Goal: Information Seeking & Learning: Learn about a topic

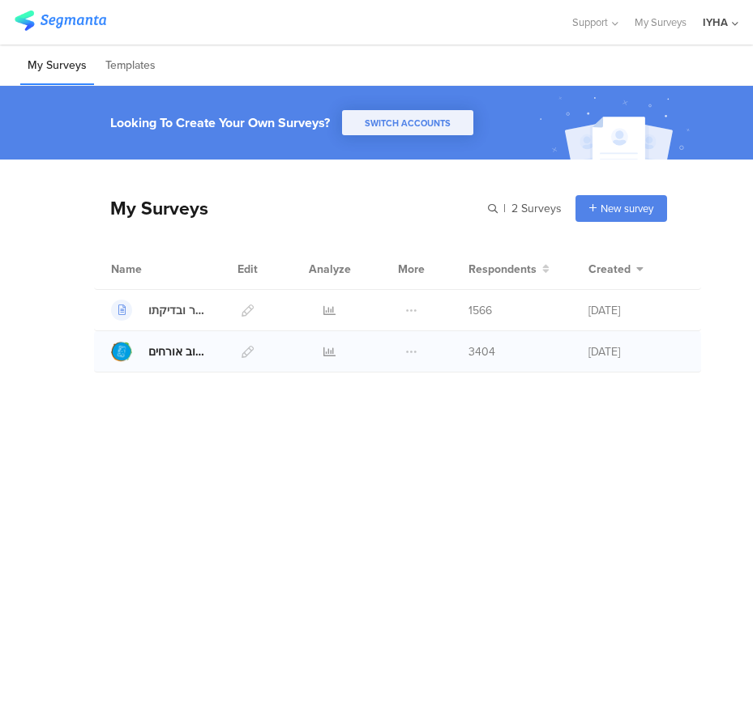
click at [181, 357] on div "משוב אורחים - [GEOGRAPHIC_DATA]" at bounding box center [177, 351] width 58 height 17
click at [327, 351] on icon at bounding box center [329, 352] width 12 height 12
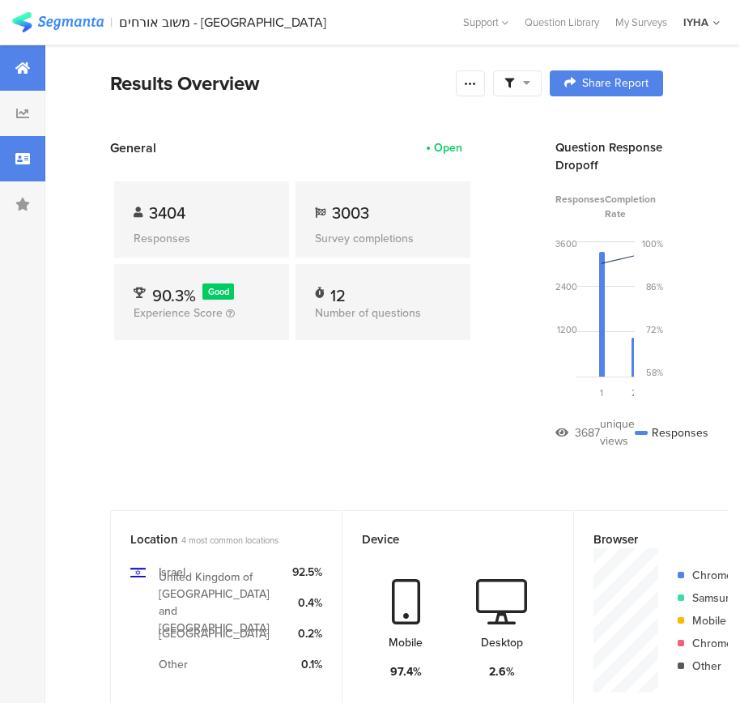
click at [38, 148] on div at bounding box center [22, 158] width 45 height 45
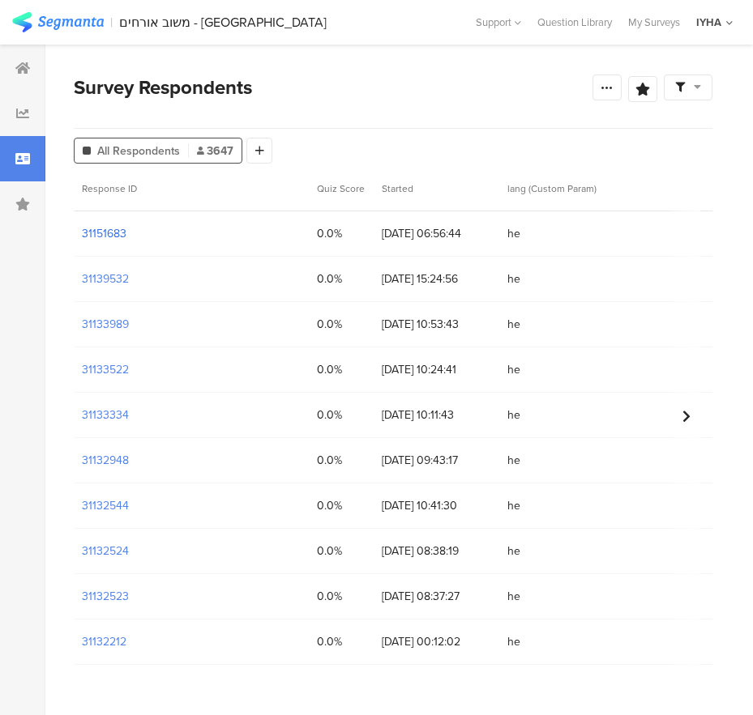
click at [114, 232] on section "31151683" at bounding box center [104, 233] width 45 height 17
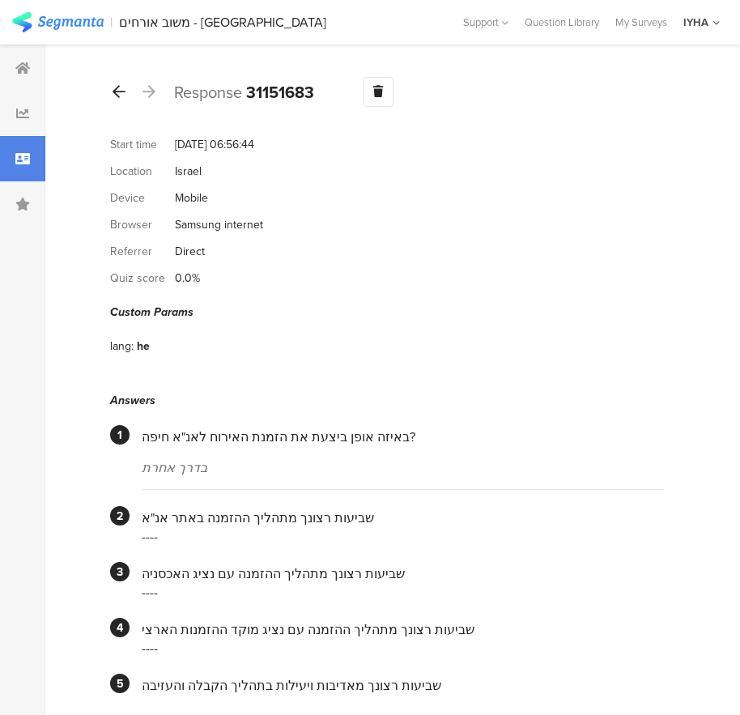
click at [127, 92] on div at bounding box center [119, 92] width 18 height 26
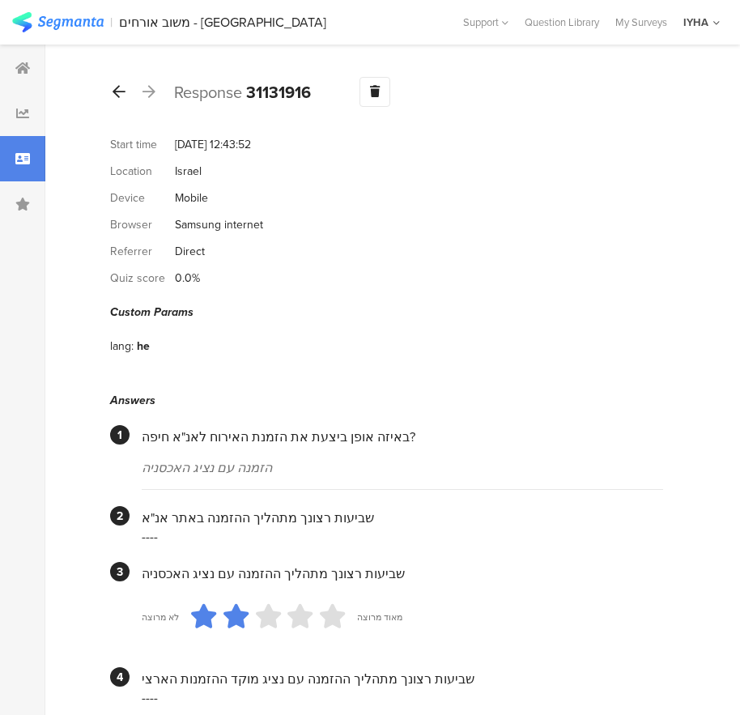
click at [119, 95] on icon at bounding box center [119, 91] width 13 height 15
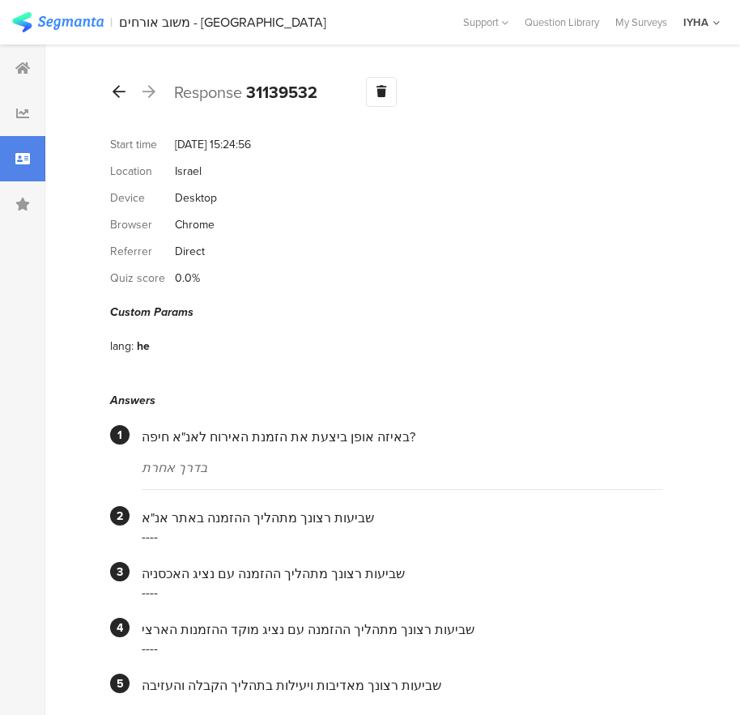
click at [117, 95] on icon at bounding box center [119, 91] width 13 height 15
click at [125, 90] on icon at bounding box center [119, 91] width 13 height 15
click at [122, 94] on icon at bounding box center [119, 91] width 13 height 15
click at [125, 94] on icon at bounding box center [119, 91] width 13 height 15
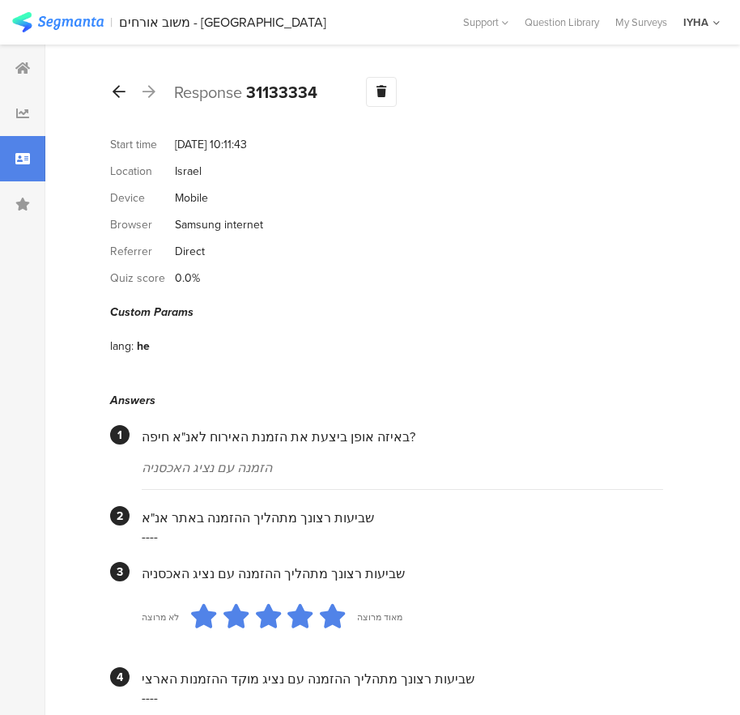
click at [116, 97] on icon at bounding box center [119, 91] width 13 height 15
click at [123, 95] on icon at bounding box center [119, 91] width 13 height 15
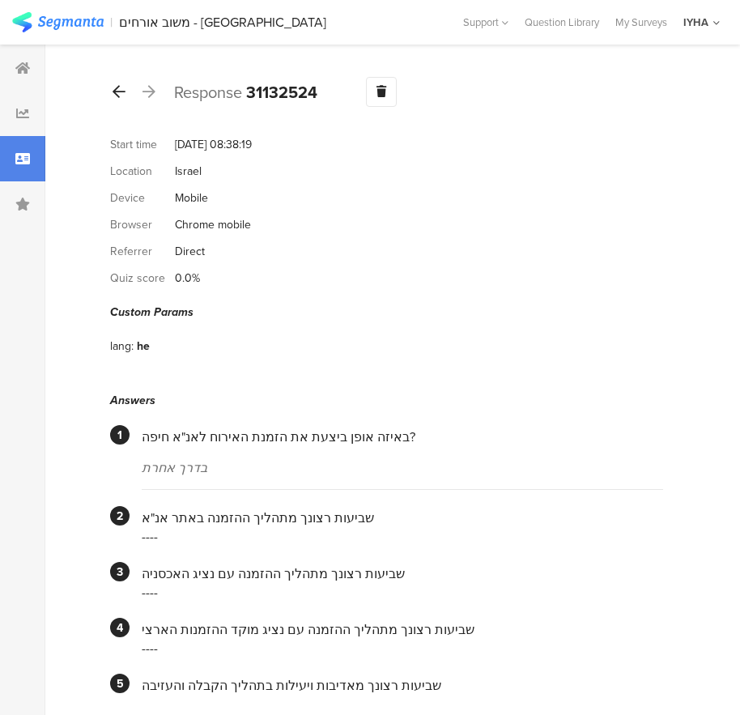
click at [123, 92] on icon at bounding box center [119, 91] width 13 height 15
click at [114, 99] on div at bounding box center [119, 92] width 18 height 26
click at [120, 89] on icon at bounding box center [119, 91] width 13 height 15
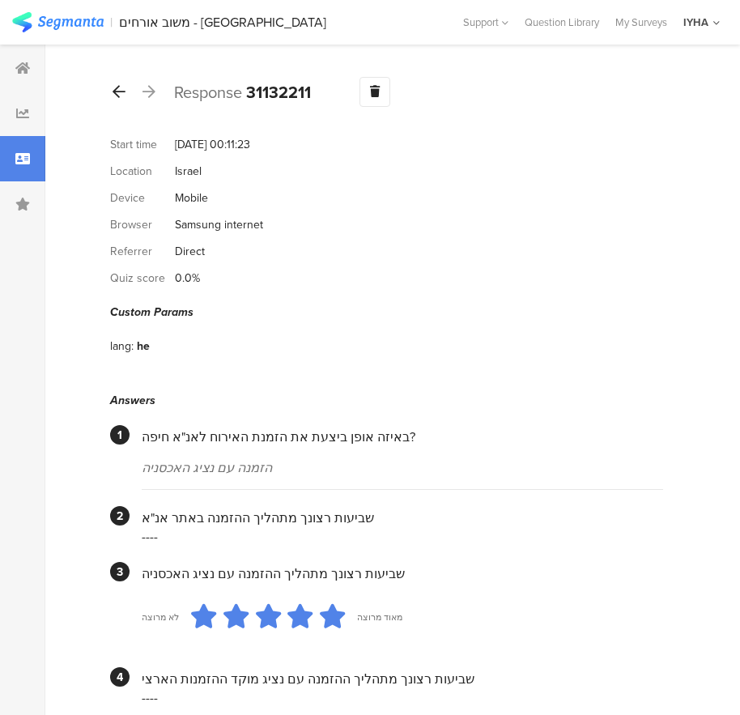
click at [126, 98] on div at bounding box center [119, 92] width 18 height 26
click at [122, 93] on icon at bounding box center [119, 91] width 13 height 15
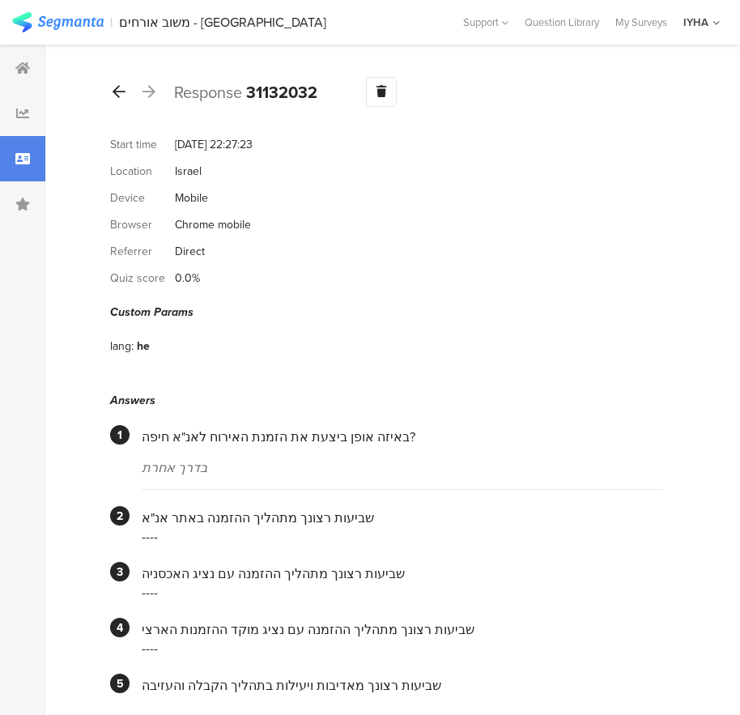
click at [119, 92] on icon at bounding box center [119, 91] width 13 height 15
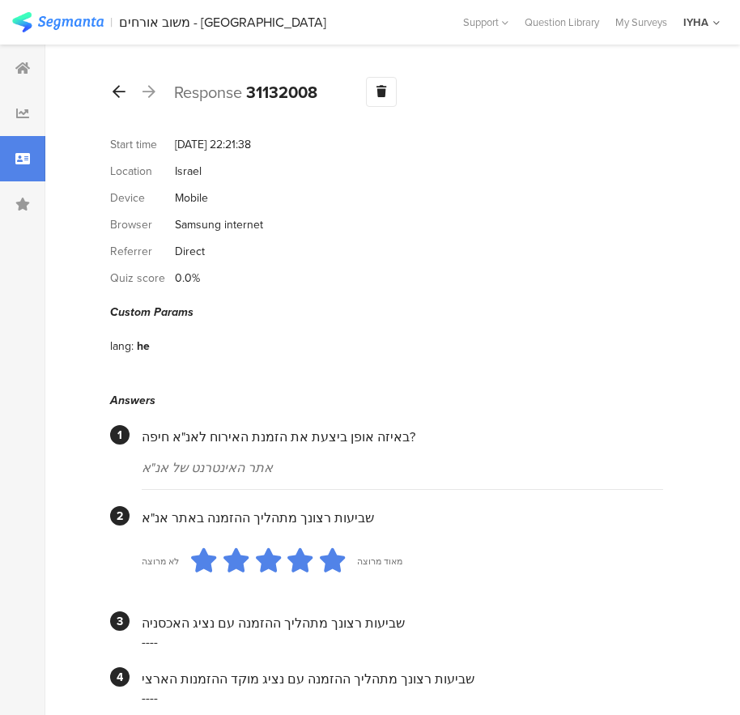
click at [123, 101] on div at bounding box center [119, 92] width 18 height 26
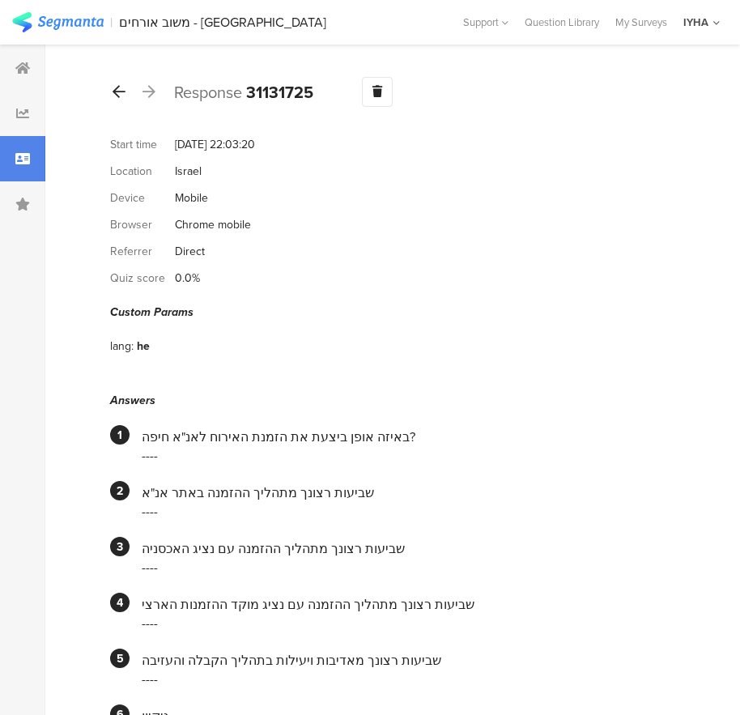
click at [121, 100] on div at bounding box center [119, 92] width 18 height 26
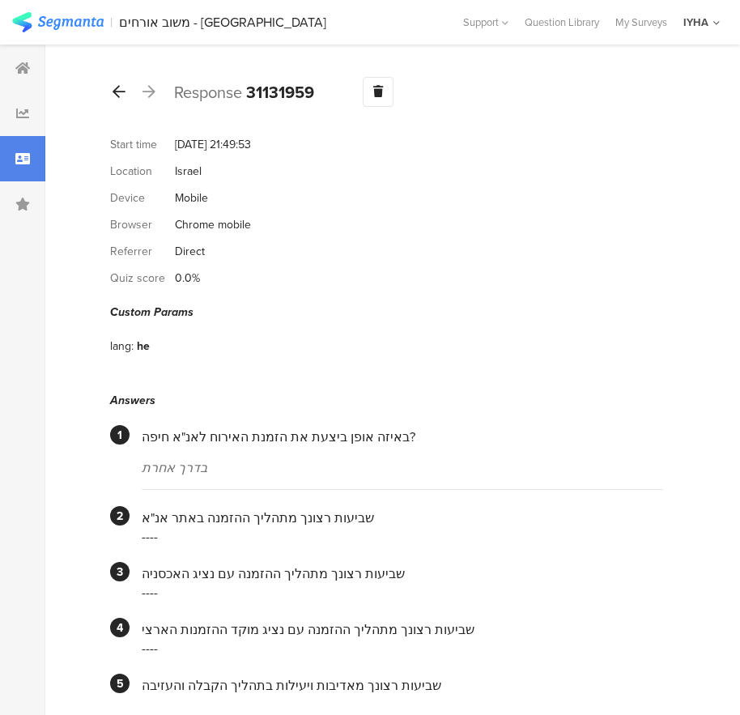
click at [124, 95] on icon at bounding box center [119, 91] width 13 height 15
click at [127, 93] on div at bounding box center [119, 92] width 18 height 26
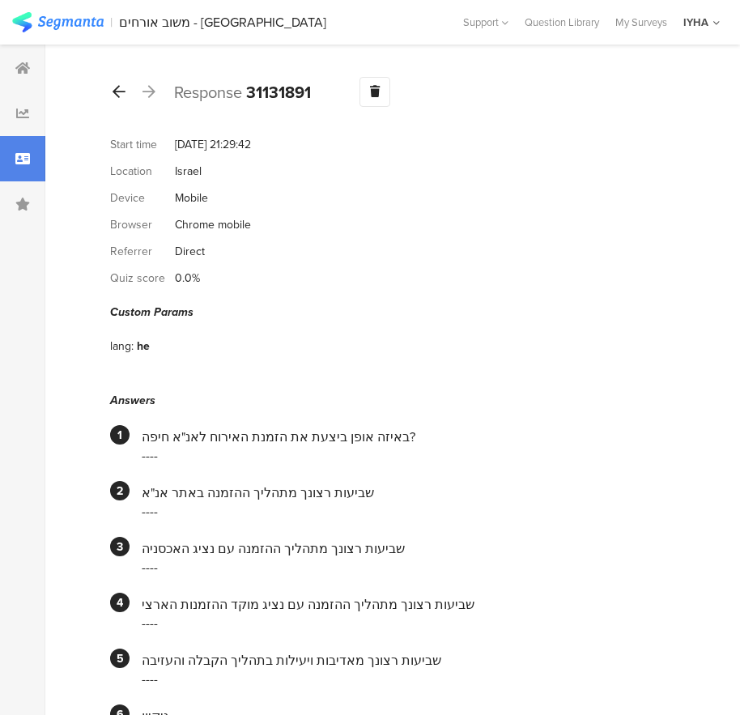
click at [124, 85] on icon at bounding box center [119, 91] width 13 height 15
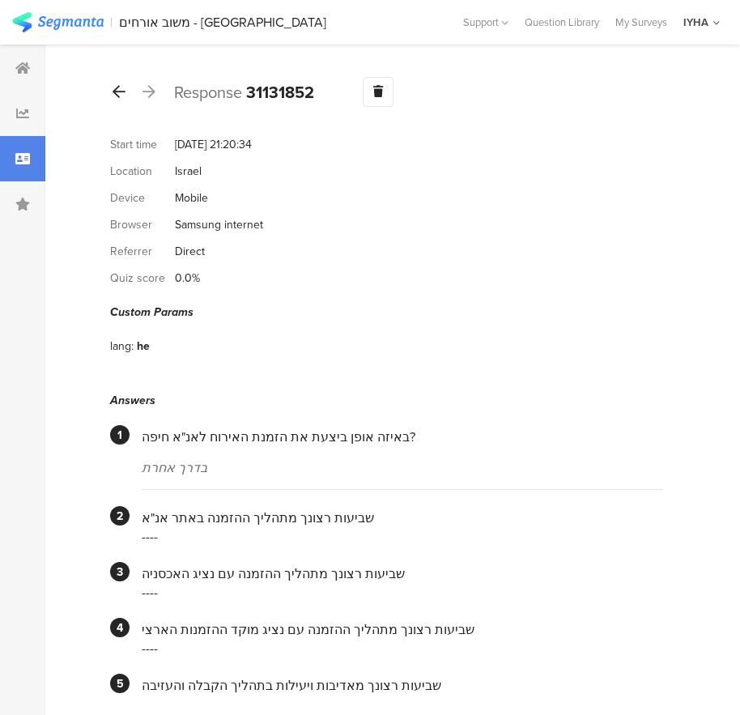
click at [124, 84] on icon at bounding box center [119, 91] width 13 height 15
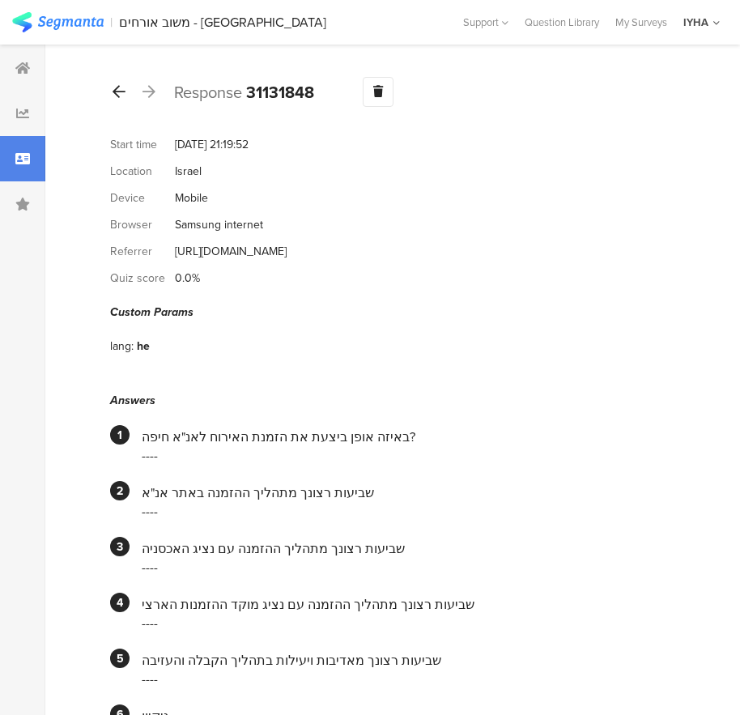
click at [123, 100] on div at bounding box center [119, 92] width 18 height 26
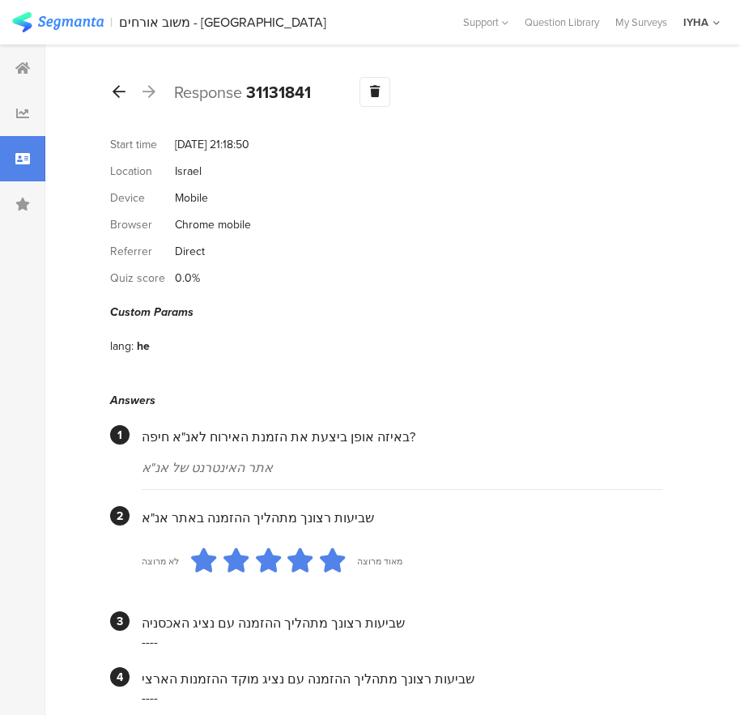
click at [113, 96] on icon at bounding box center [119, 91] width 13 height 15
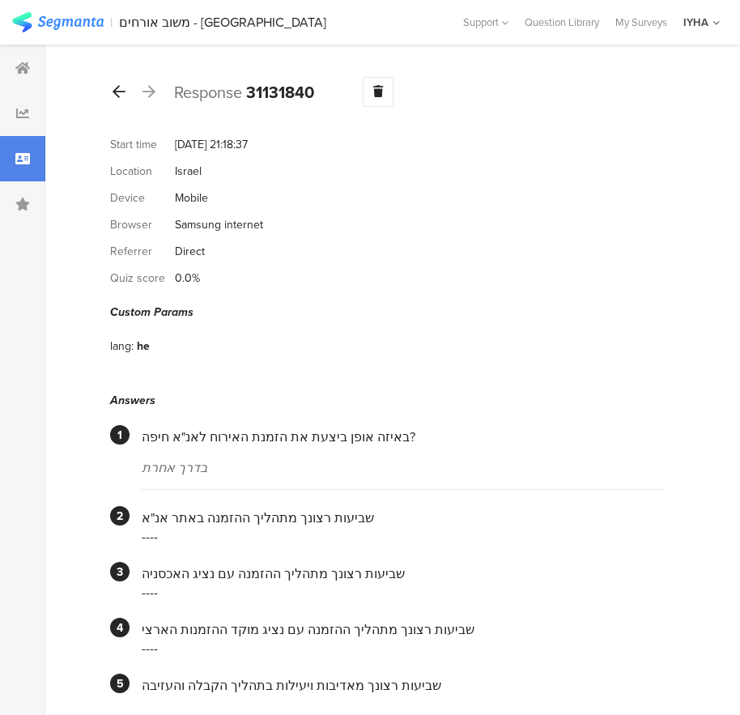
click at [119, 92] on icon at bounding box center [119, 91] width 13 height 15
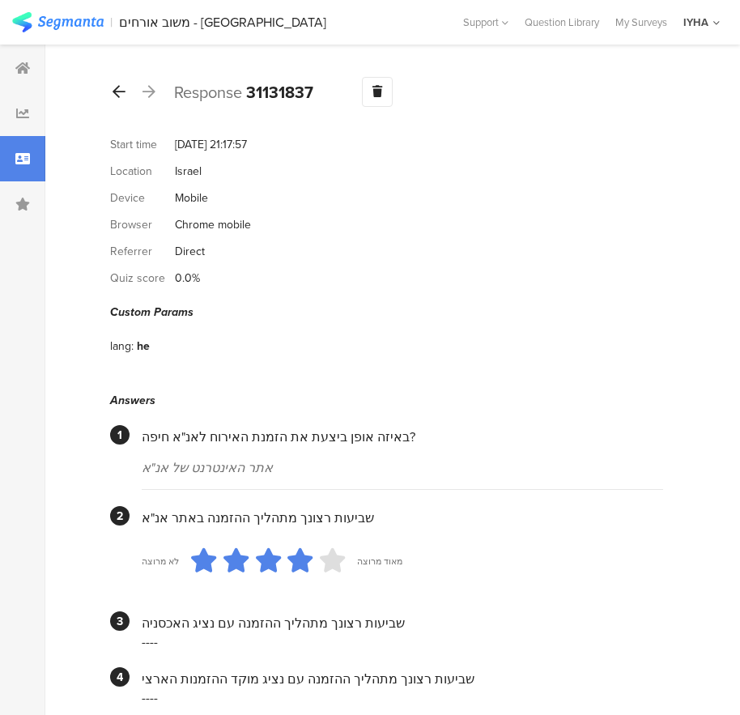
click at [111, 95] on div at bounding box center [119, 92] width 18 height 26
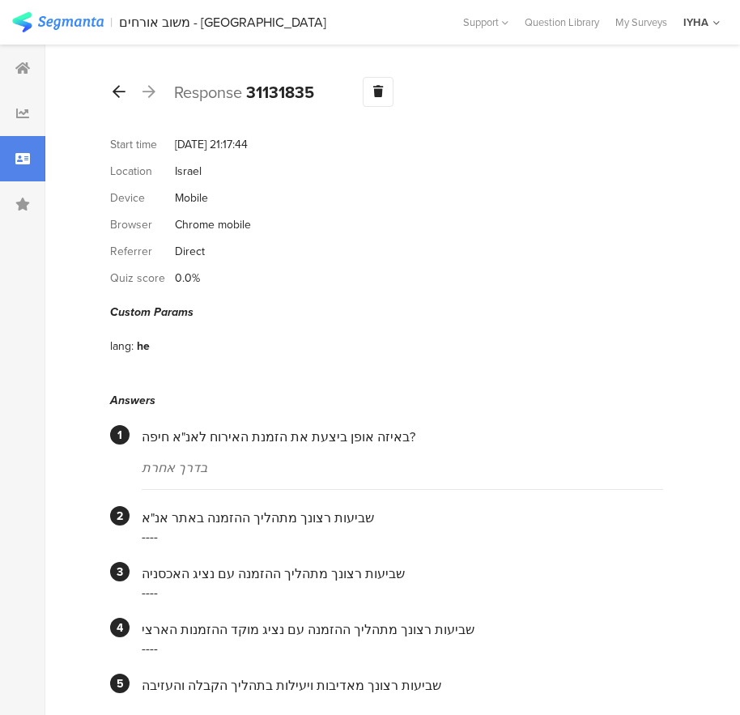
click at [127, 88] on div at bounding box center [119, 92] width 18 height 26
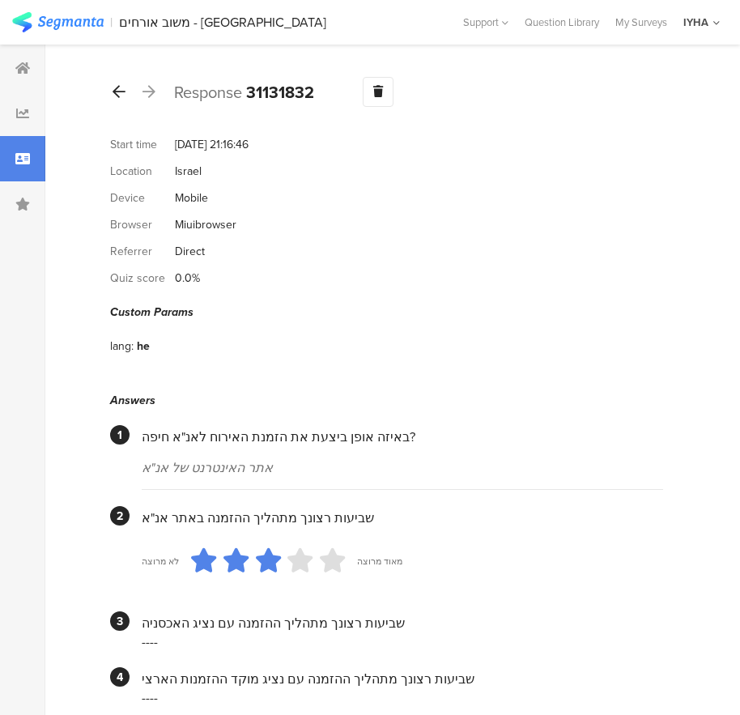
click at [122, 96] on icon at bounding box center [119, 91] width 13 height 15
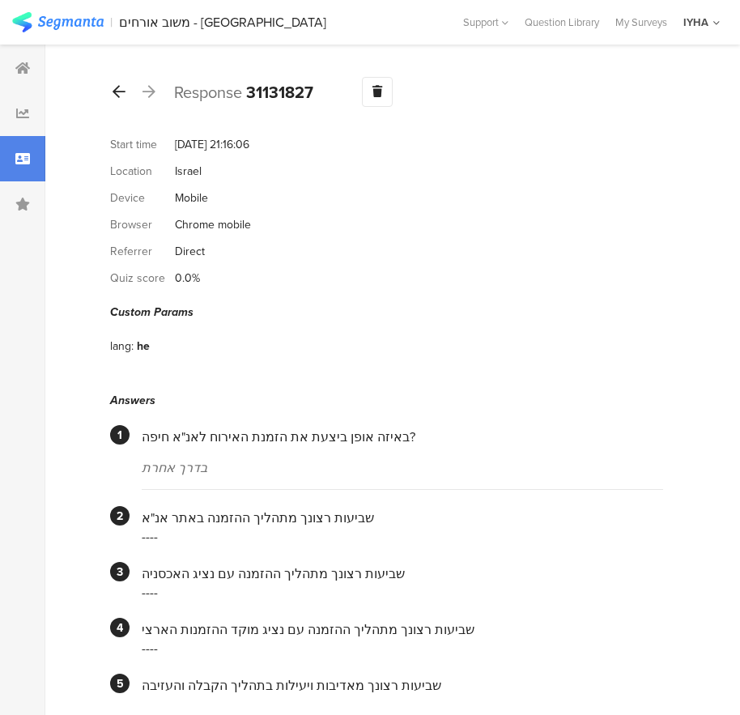
click at [114, 94] on icon at bounding box center [119, 91] width 13 height 15
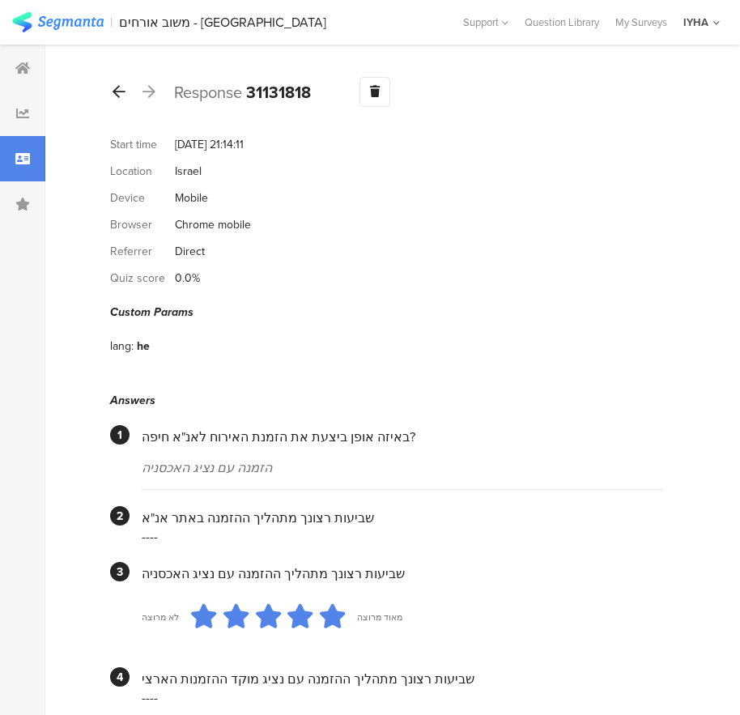
click at [113, 101] on div at bounding box center [119, 92] width 18 height 26
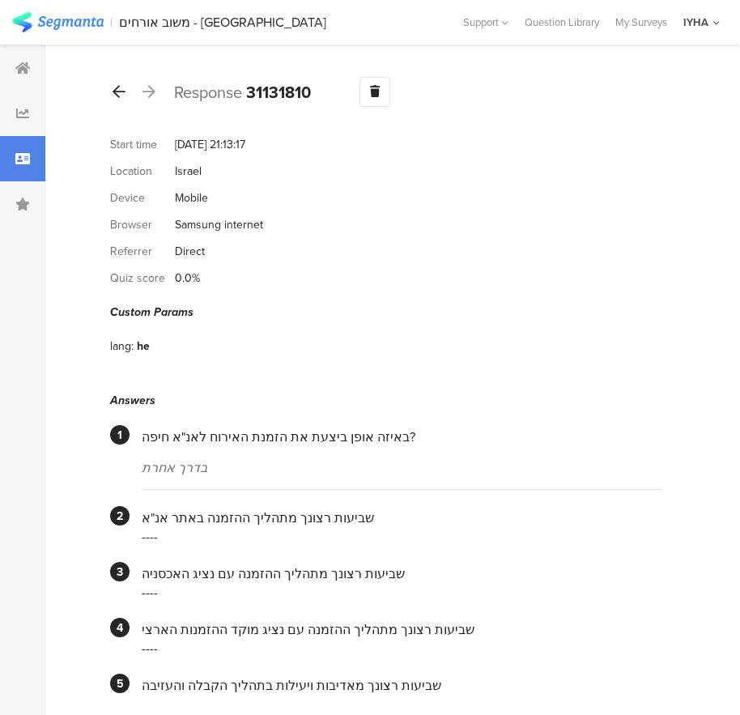
click at [126, 87] on div at bounding box center [119, 92] width 18 height 26
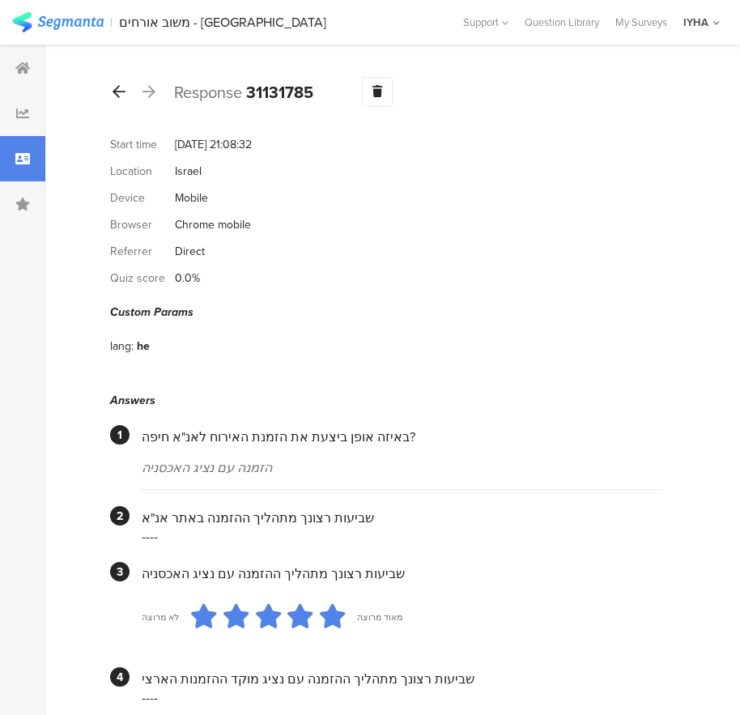
click at [122, 88] on icon at bounding box center [119, 91] width 13 height 15
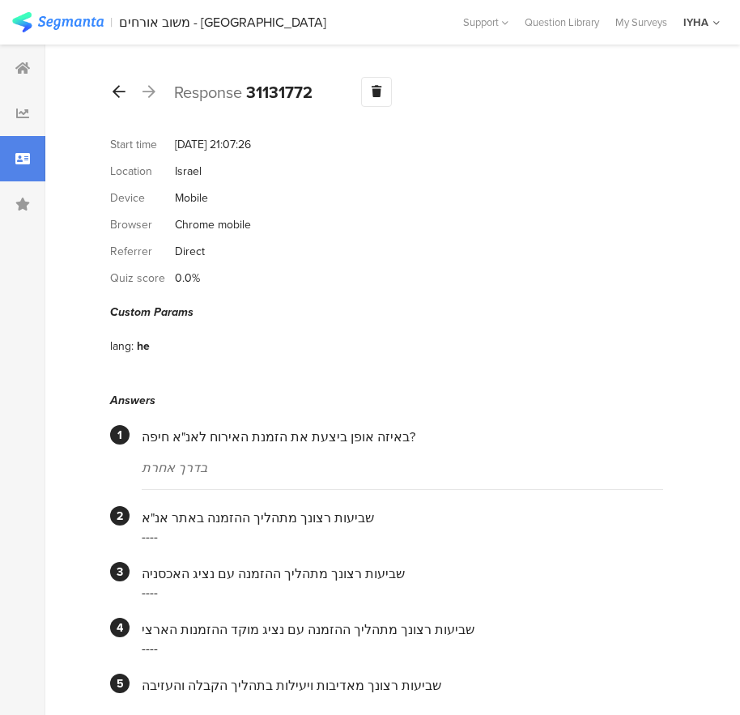
click at [114, 88] on icon at bounding box center [119, 91] width 13 height 15
click at [118, 96] on icon at bounding box center [119, 91] width 13 height 15
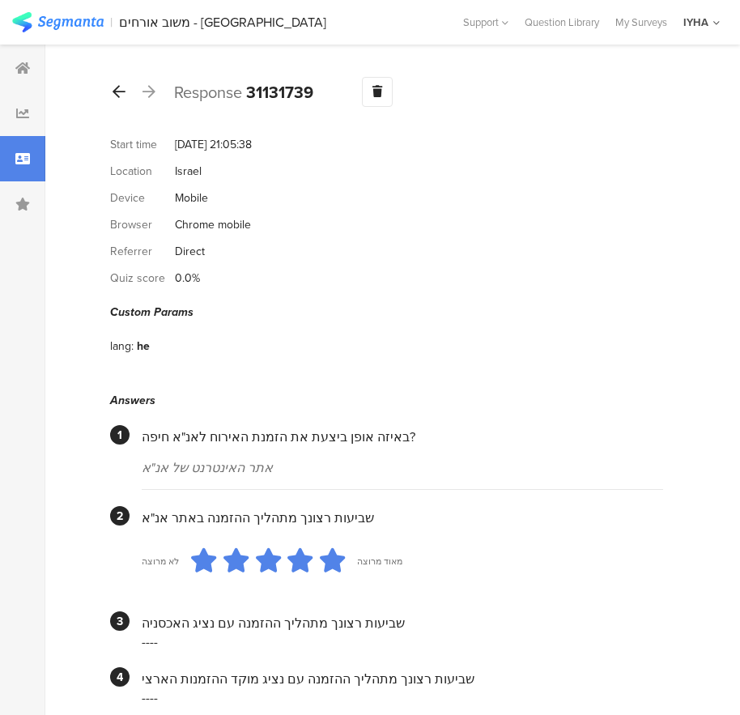
click at [126, 94] on div at bounding box center [119, 92] width 18 height 26
click at [124, 93] on icon at bounding box center [119, 91] width 13 height 15
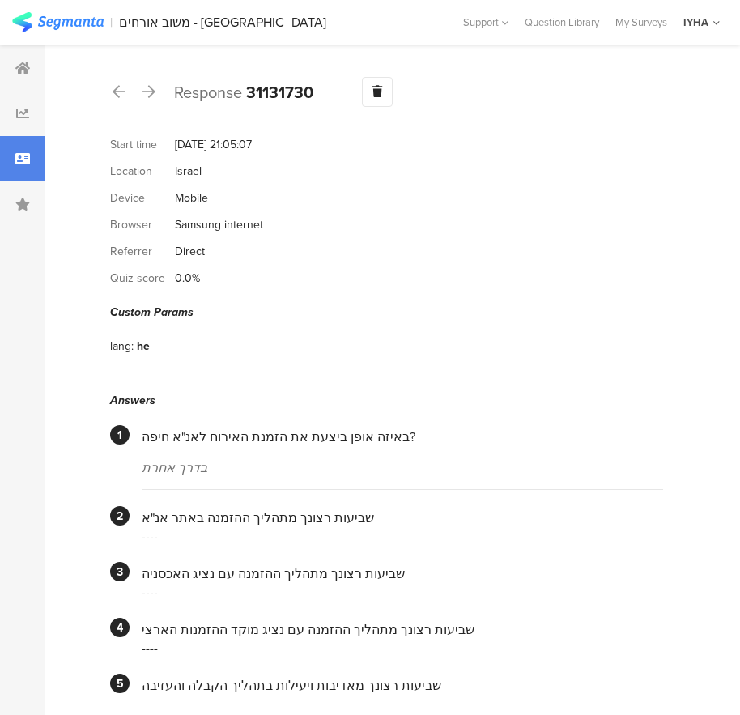
click at [128, 95] on div "Response 31131730 Warning Delete Cancel" at bounding box center [386, 92] width 553 height 30
click at [124, 95] on icon at bounding box center [119, 91] width 13 height 15
click at [126, 92] on div at bounding box center [119, 92] width 18 height 26
click at [118, 87] on icon at bounding box center [119, 91] width 13 height 15
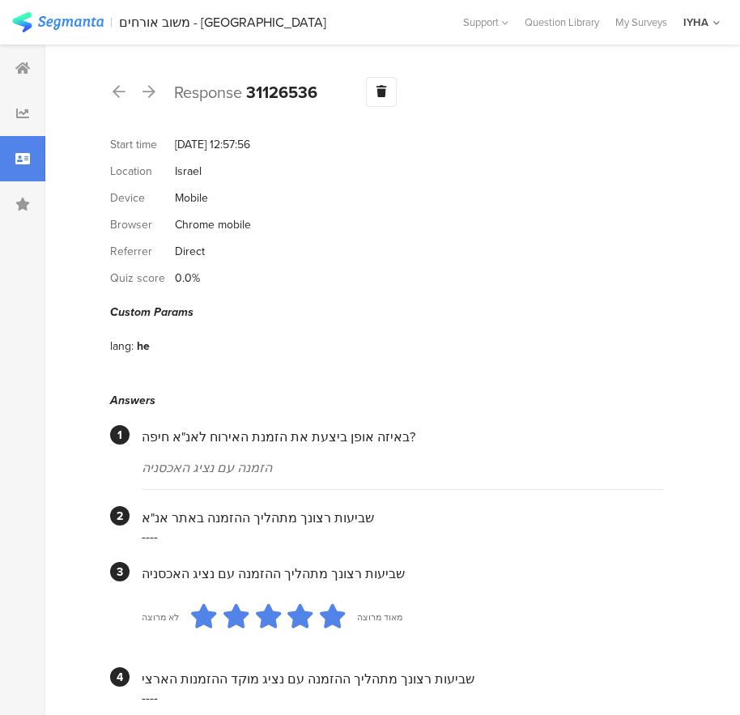
click at [119, 87] on icon at bounding box center [119, 91] width 13 height 15
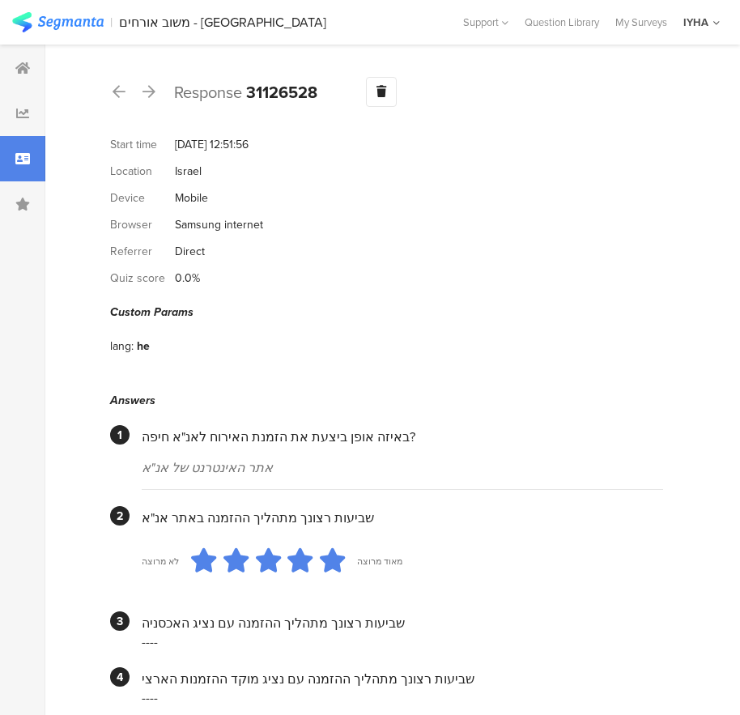
click at [119, 87] on icon at bounding box center [119, 91] width 13 height 15
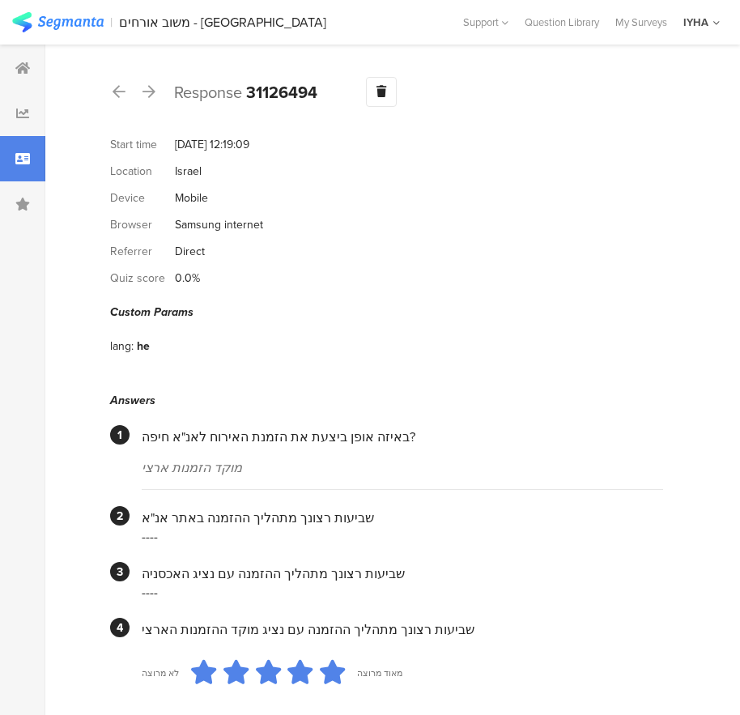
click at [119, 87] on icon at bounding box center [119, 91] width 13 height 15
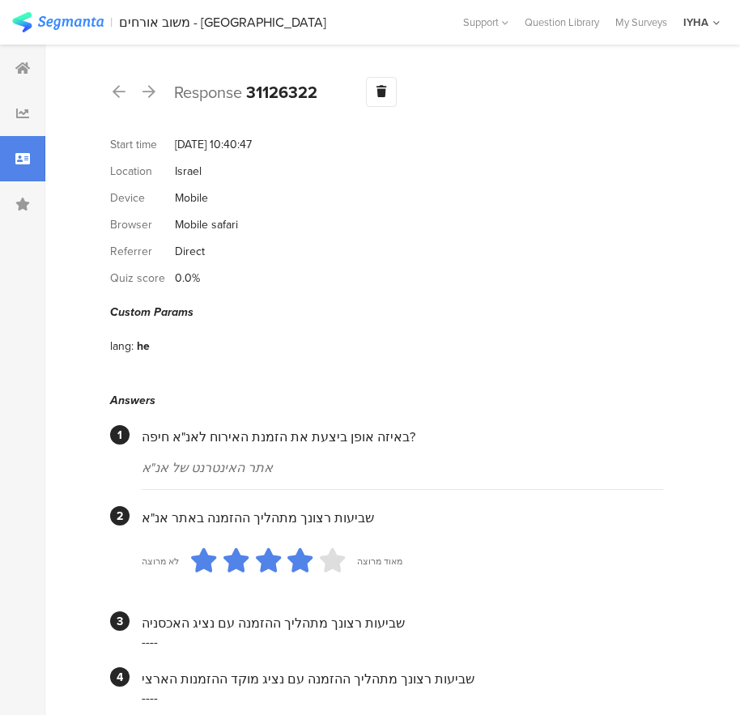
click at [119, 87] on icon at bounding box center [119, 91] width 13 height 15
click at [120, 87] on icon at bounding box center [119, 91] width 13 height 15
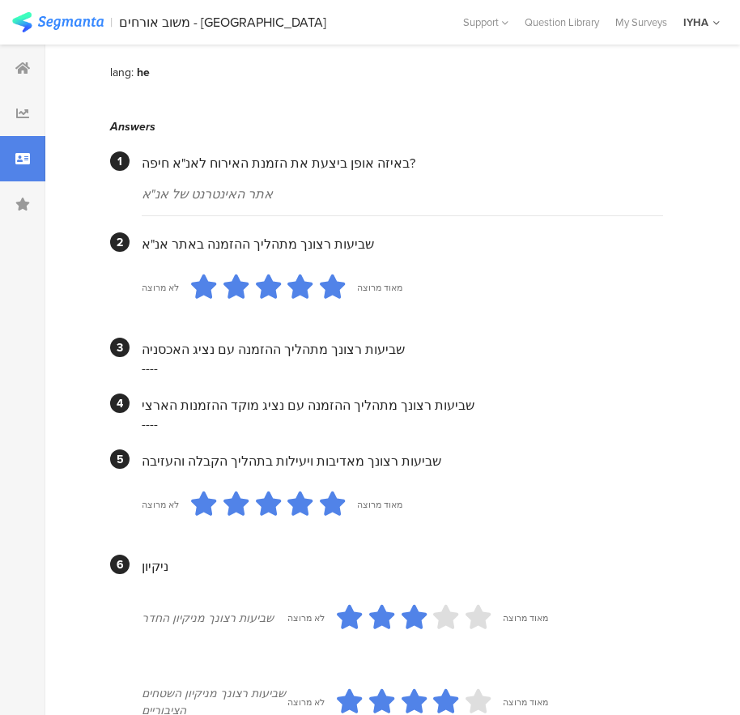
scroll to position [193, 0]
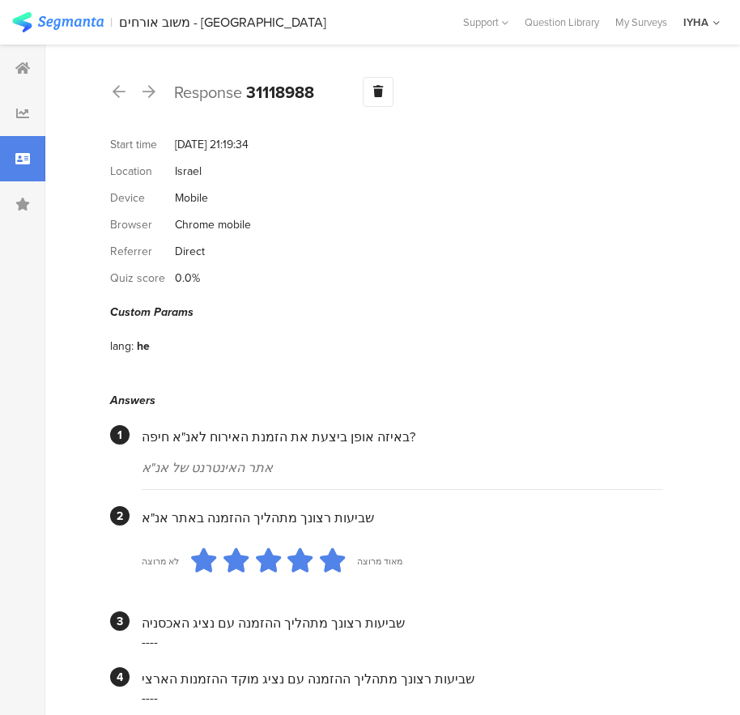
click at [120, 87] on icon at bounding box center [119, 91] width 13 height 15
click at [120, 88] on icon at bounding box center [119, 91] width 13 height 15
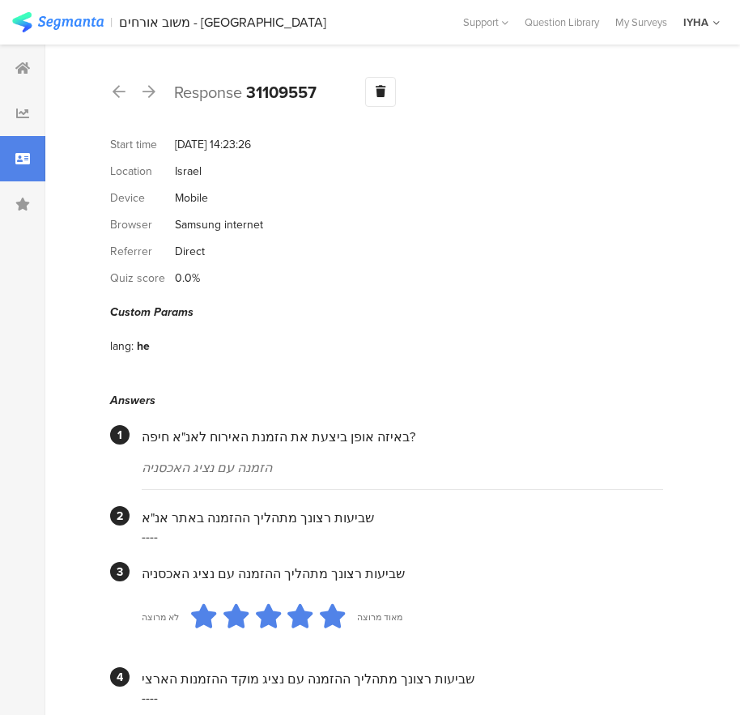
click at [122, 86] on icon at bounding box center [119, 91] width 13 height 15
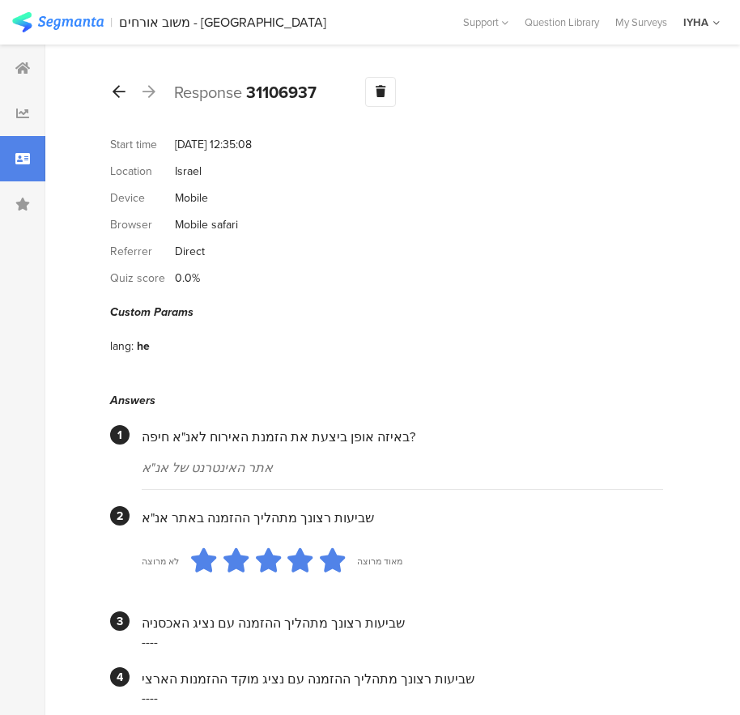
click at [123, 99] on div at bounding box center [119, 92] width 18 height 26
click at [118, 92] on icon at bounding box center [119, 91] width 13 height 15
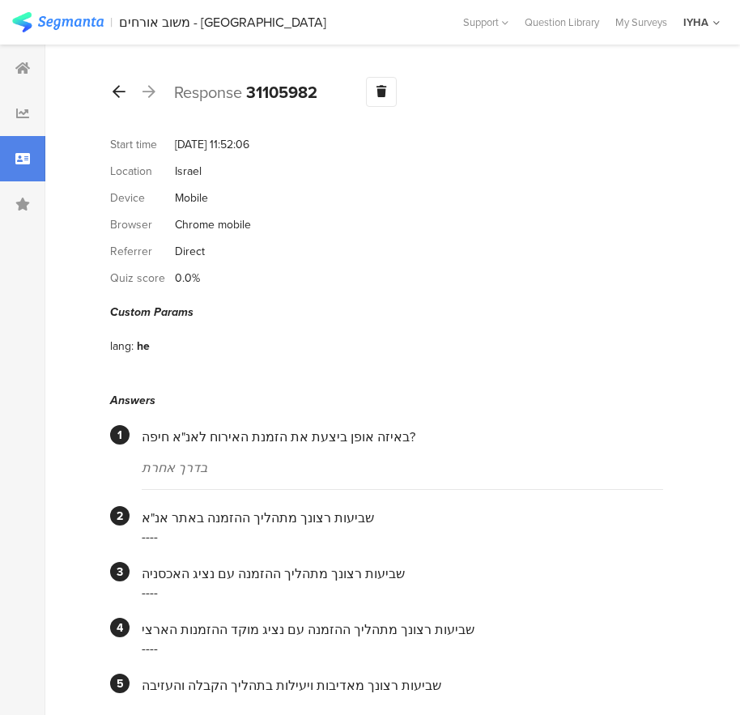
click at [111, 102] on div at bounding box center [119, 92] width 18 height 26
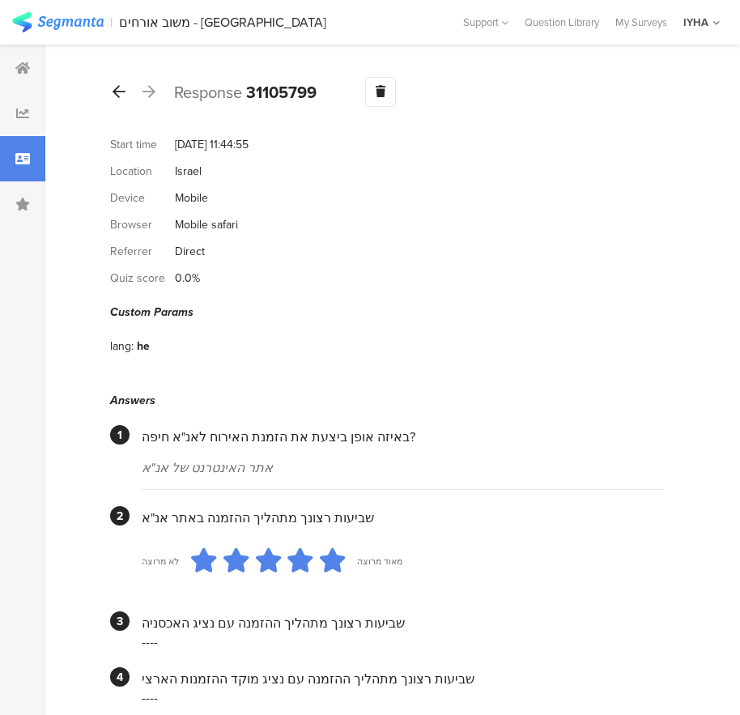
click at [121, 96] on icon at bounding box center [119, 91] width 13 height 15
click at [123, 85] on icon at bounding box center [119, 91] width 13 height 15
click at [110, 88] on div at bounding box center [119, 92] width 18 height 26
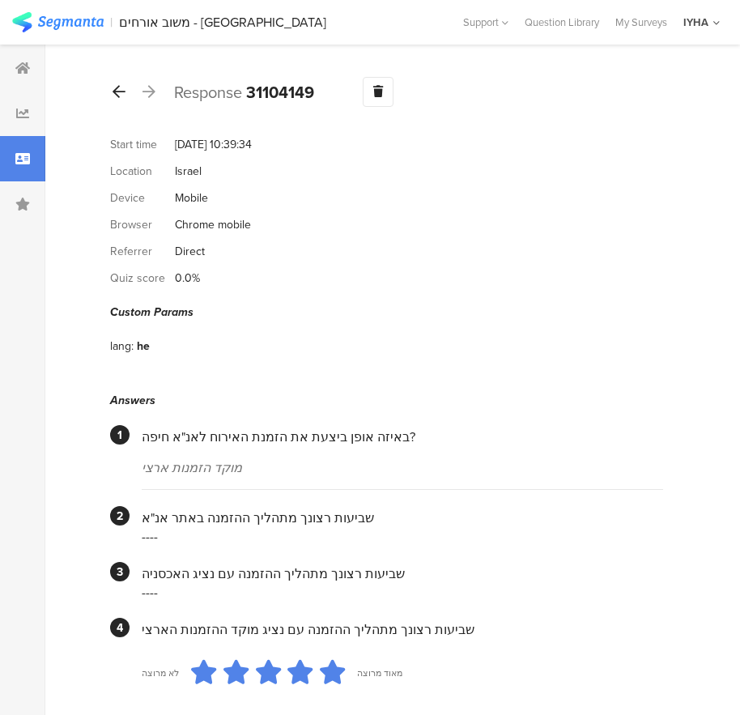
click at [110, 88] on div at bounding box center [119, 92] width 18 height 26
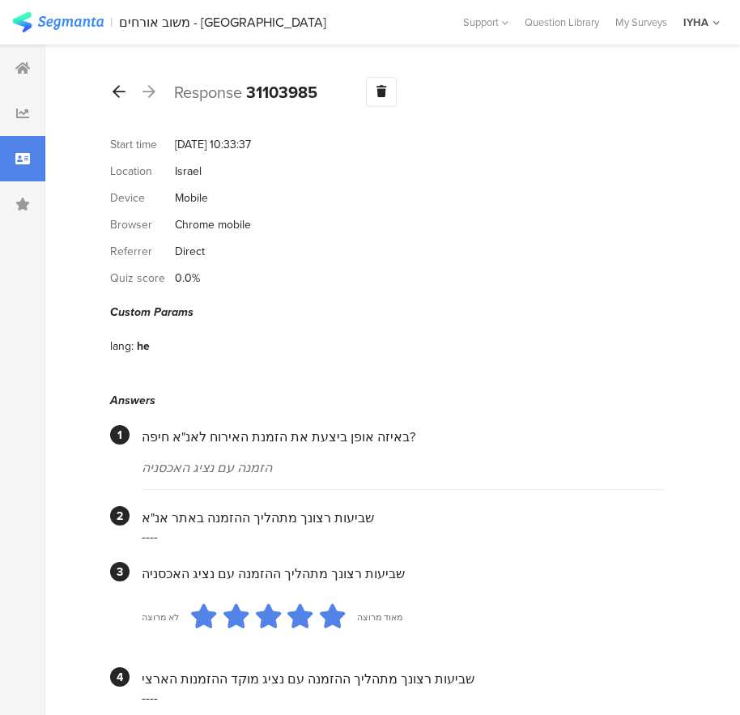
click at [110, 88] on div at bounding box center [119, 92] width 18 height 26
click at [121, 86] on icon at bounding box center [119, 91] width 13 height 15
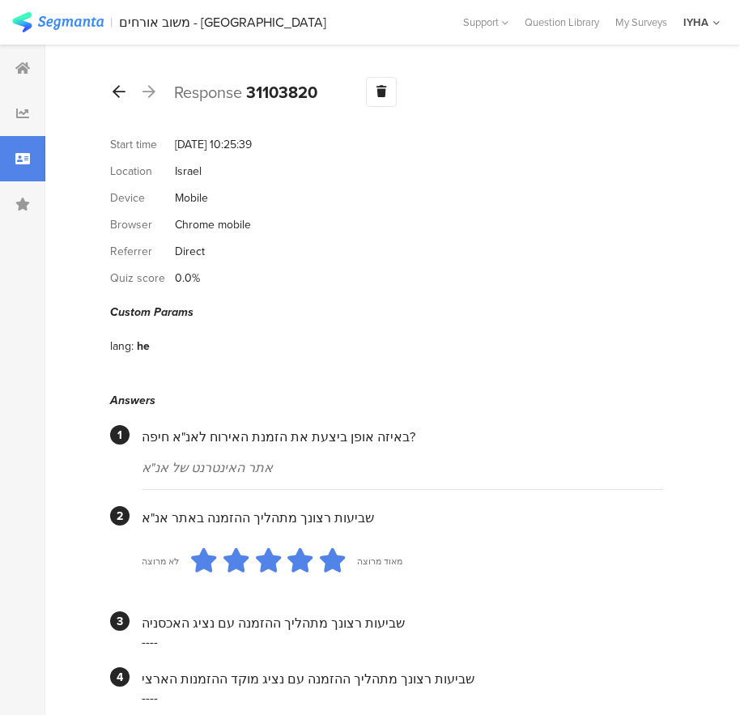
click at [116, 95] on icon at bounding box center [119, 91] width 13 height 15
click at [113, 83] on div at bounding box center [119, 92] width 18 height 26
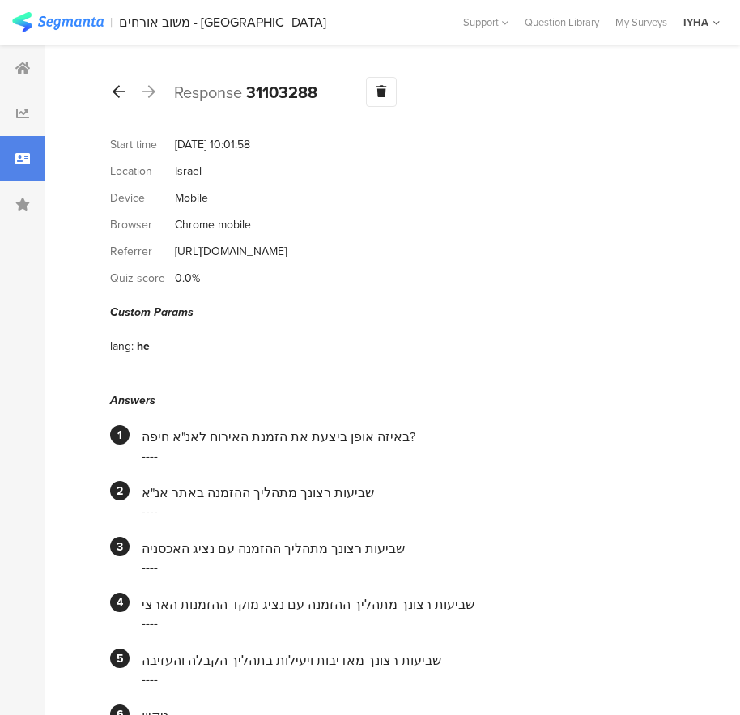
click at [120, 96] on icon at bounding box center [119, 91] width 13 height 15
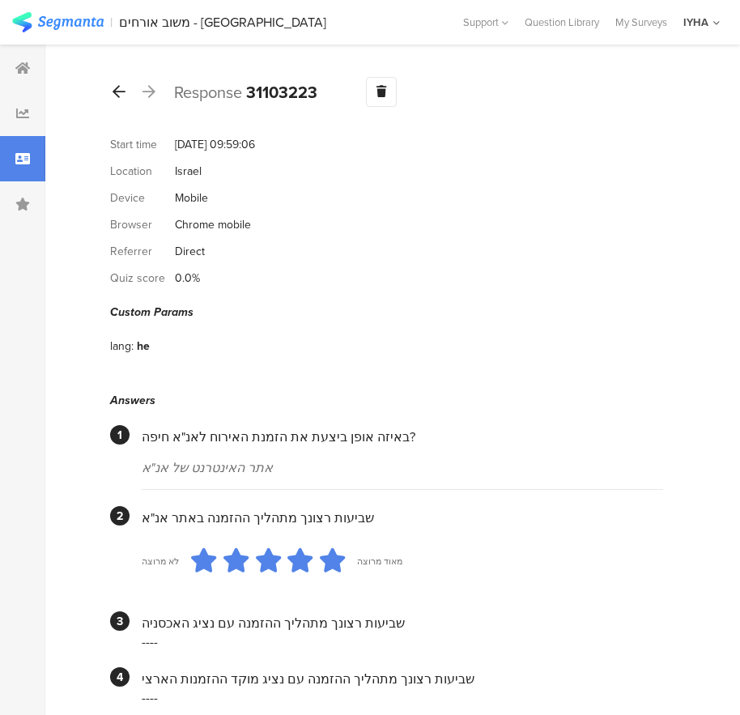
click at [117, 91] on icon at bounding box center [119, 91] width 13 height 15
click at [124, 90] on icon at bounding box center [119, 91] width 13 height 15
click at [127, 92] on div at bounding box center [119, 92] width 18 height 26
click at [113, 95] on icon at bounding box center [119, 91] width 13 height 15
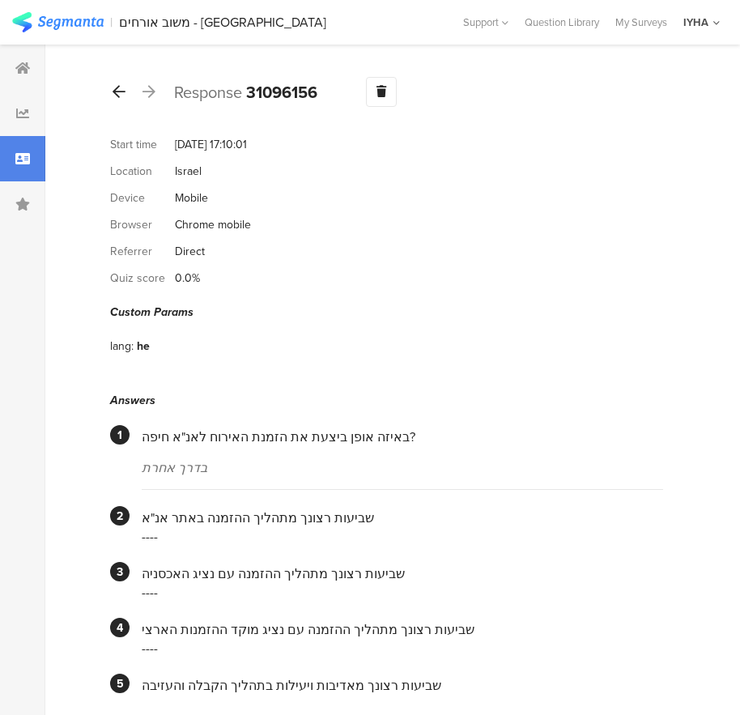
click at [113, 86] on icon at bounding box center [119, 91] width 13 height 15
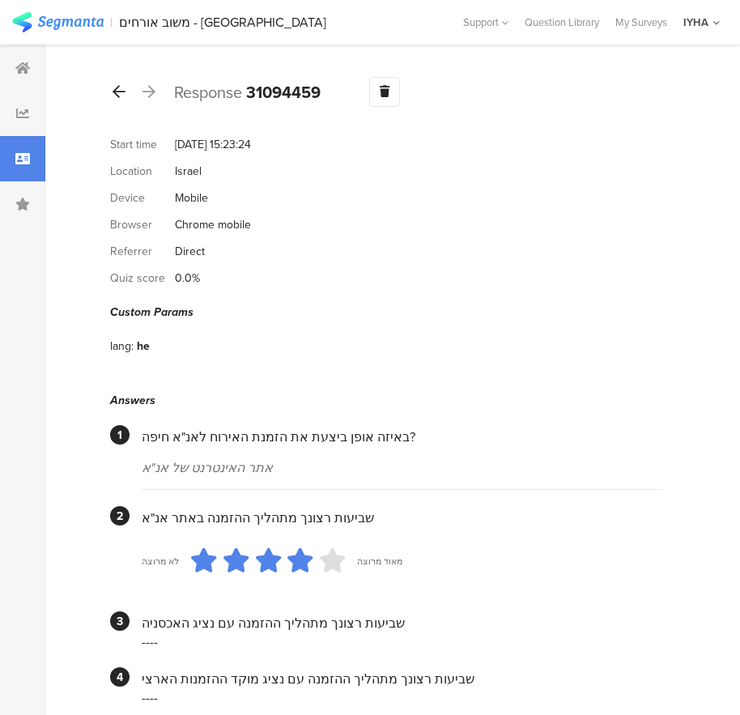
click at [120, 89] on icon at bounding box center [119, 91] width 13 height 15
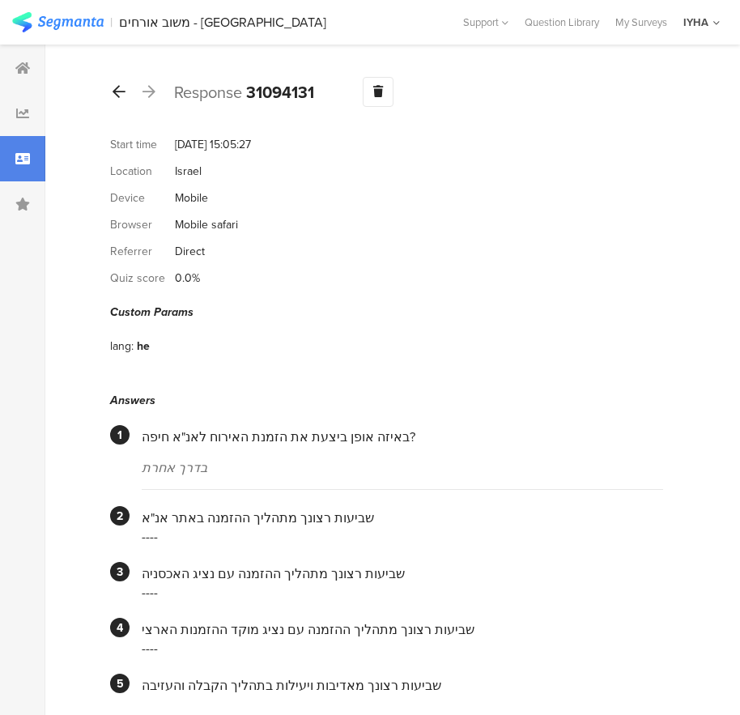
click at [118, 94] on icon at bounding box center [119, 91] width 13 height 15
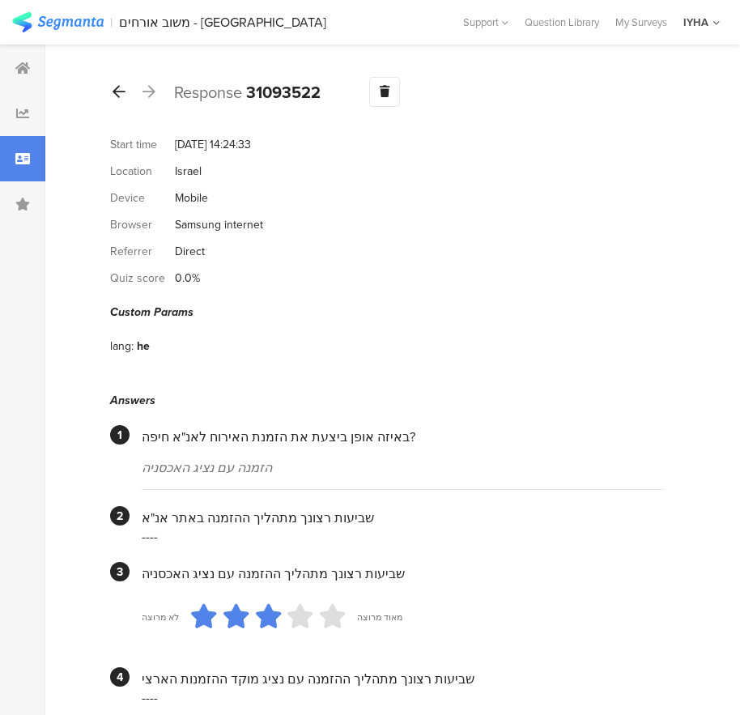
click at [116, 98] on icon at bounding box center [119, 91] width 13 height 15
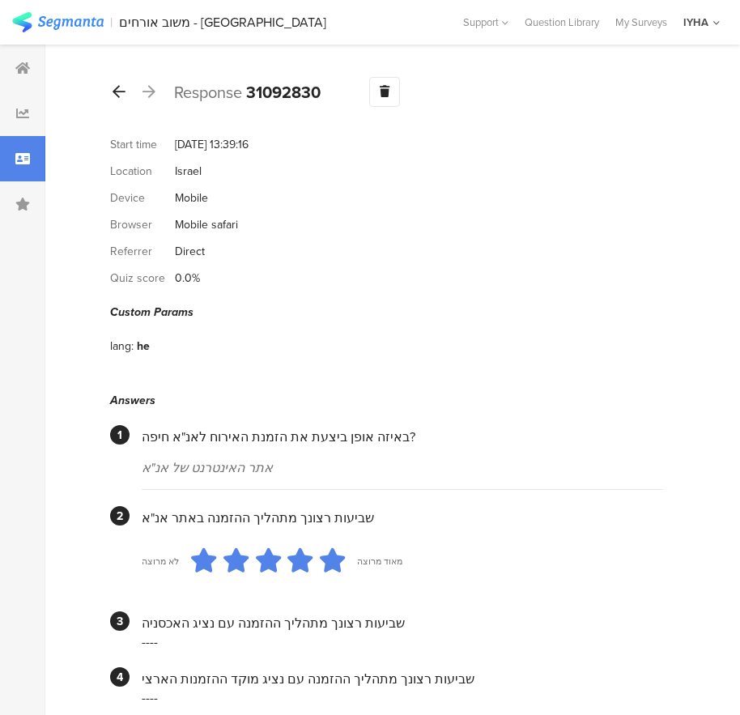
click at [122, 96] on icon at bounding box center [119, 91] width 13 height 15
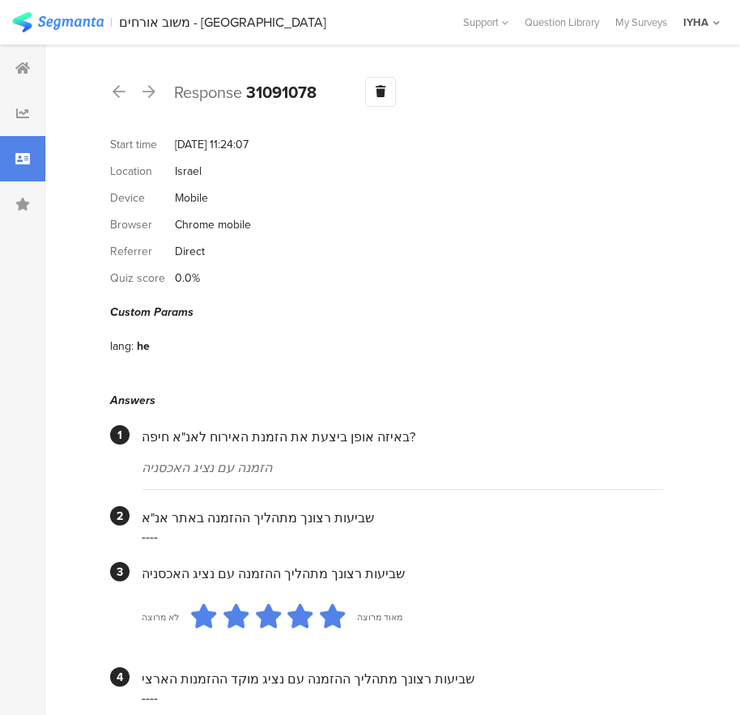
click at [122, 96] on icon at bounding box center [119, 91] width 13 height 15
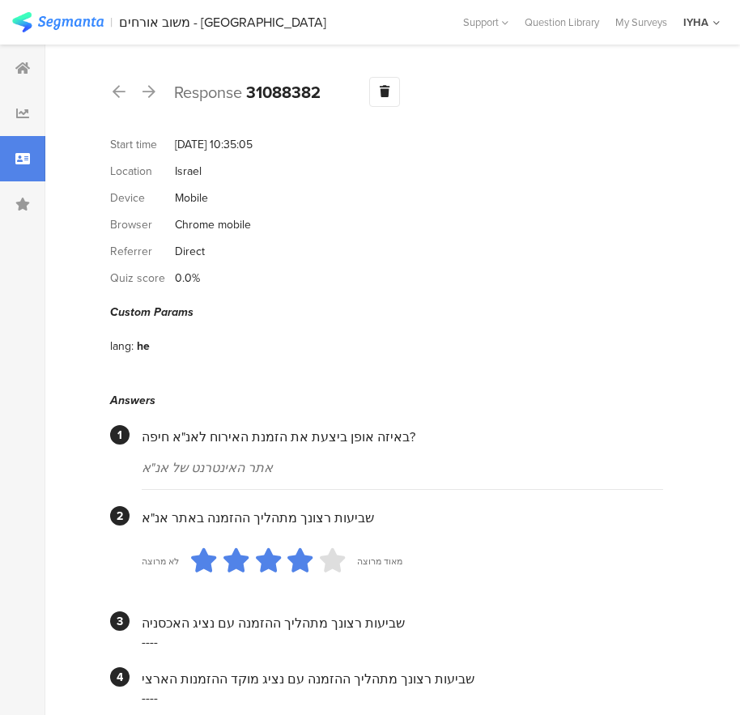
click at [122, 96] on icon at bounding box center [119, 91] width 13 height 15
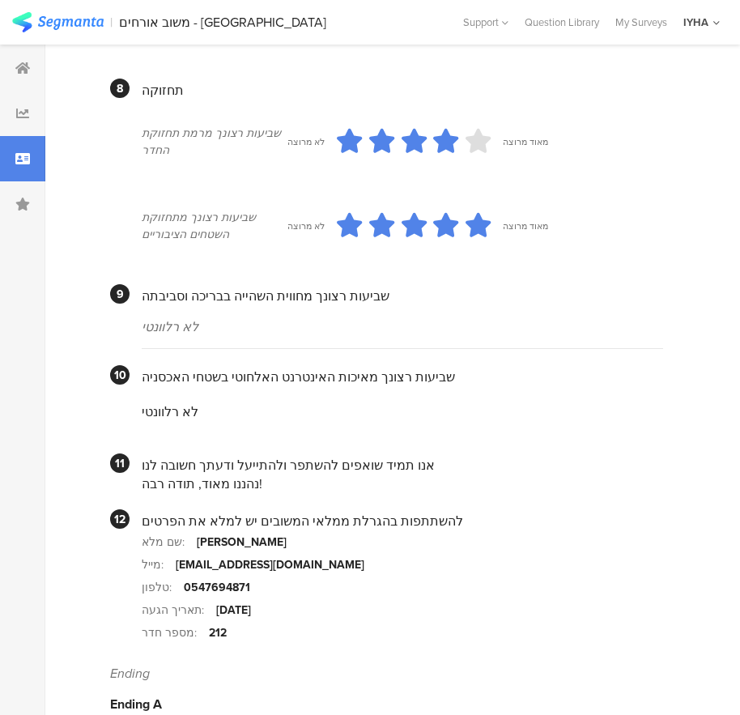
scroll to position [1327, 0]
